Goal: Task Accomplishment & Management: Manage account settings

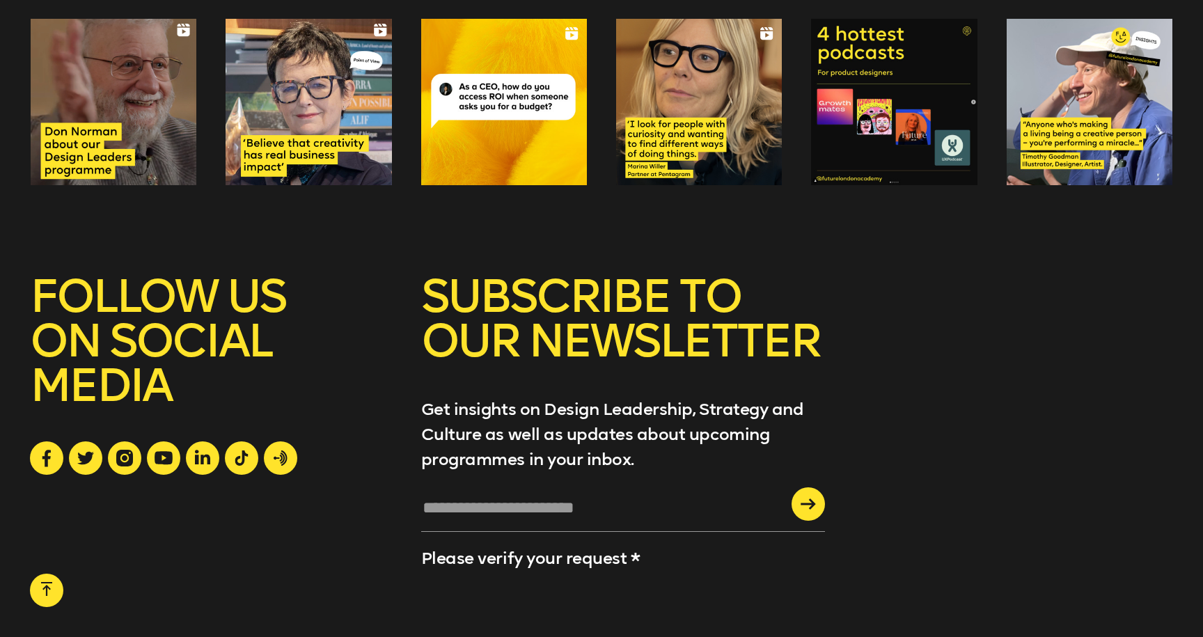
scroll to position [5408, 0]
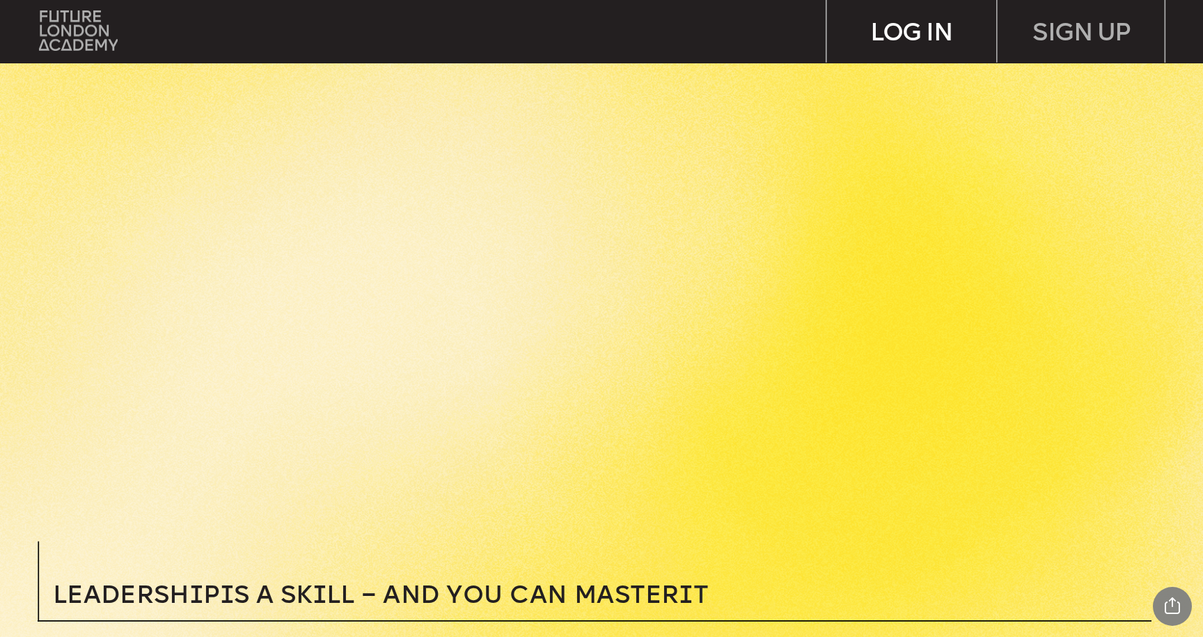
click at [921, 45] on div "LOG IN" at bounding box center [911, 31] width 169 height 62
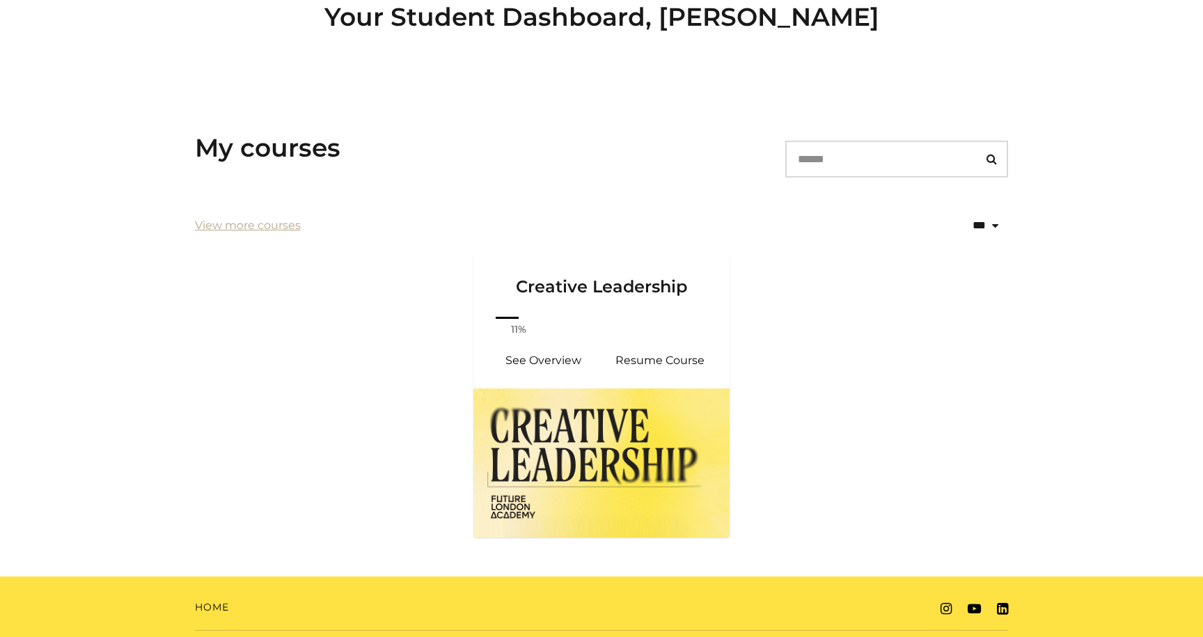
scroll to position [166, 0]
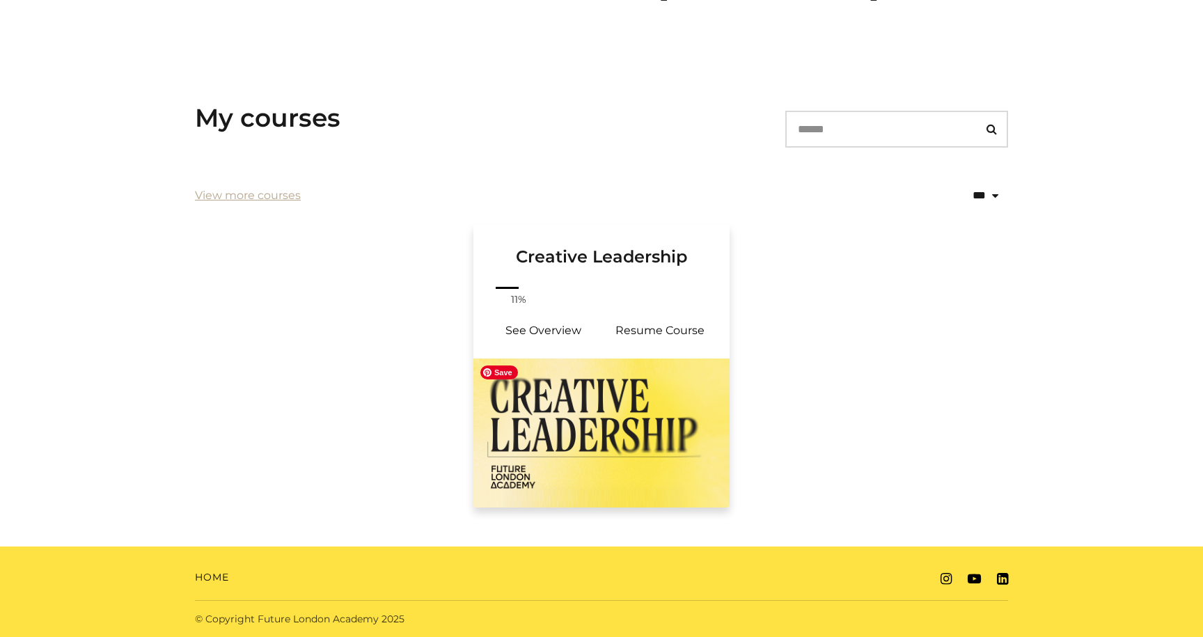
click at [633, 377] on img at bounding box center [601, 432] width 256 height 149
